Goal: Find contact information

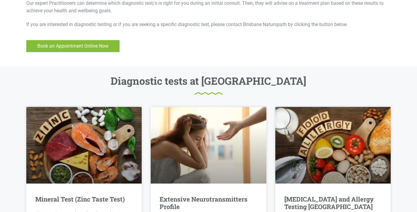
scroll to position [399, 0]
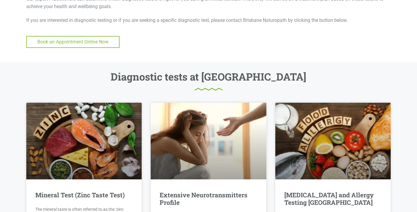
click at [70, 38] on span "Book an Appointment Online Now" at bounding box center [72, 42] width 71 height 8
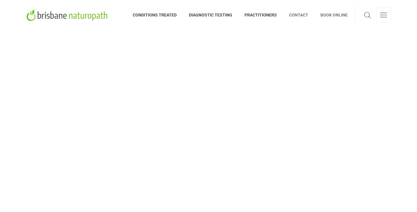
click at [300, 16] on span "CONTACT" at bounding box center [298, 15] width 31 height 10
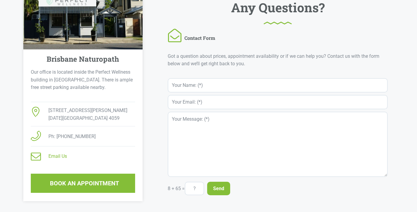
scroll to position [181, 0]
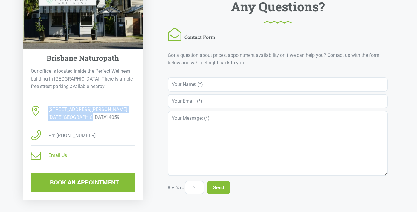
drag, startPoint x: 89, startPoint y: 118, endPoint x: 48, endPoint y: 111, distance: 41.4
click at [48, 111] on li "[STREET_ADDRESS][PERSON_NAME][DATE][PERSON_NAME]" at bounding box center [83, 116] width 105 height 20
copy span "[STREET_ADDRESS][PERSON_NAME][DATE][PERSON_NAME]"
